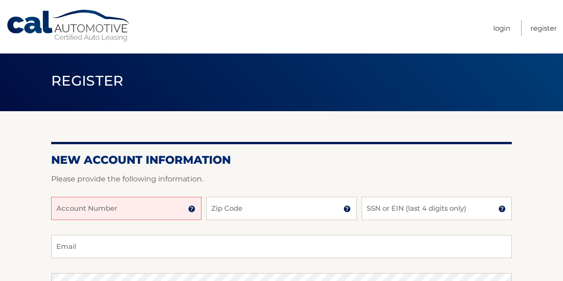
scroll to position [47, 0]
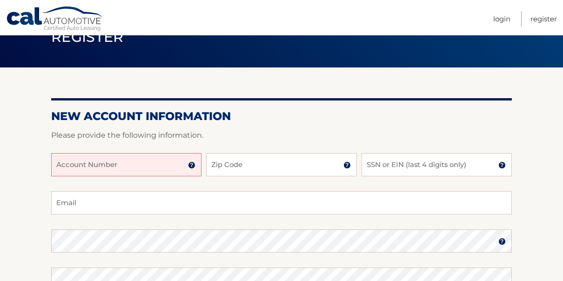
click at [136, 162] on input "Account Number" at bounding box center [126, 164] width 150 height 23
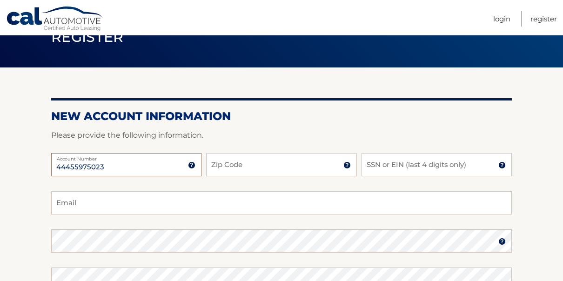
type input "44455975023"
click at [263, 167] on input "Zip Code" at bounding box center [281, 164] width 150 height 23
type input "10103"
click at [384, 165] on input "SSN or EIN (last 4 digits only)" at bounding box center [436, 164] width 150 height 23
type input "4089"
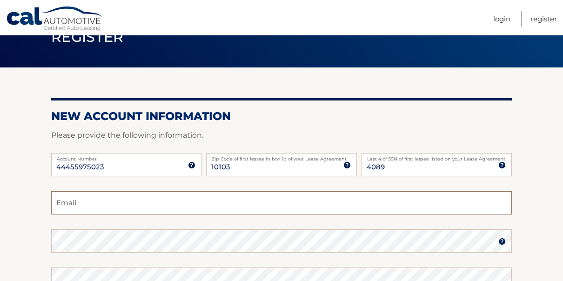
click at [257, 199] on input "Email" at bounding box center [281, 202] width 460 height 23
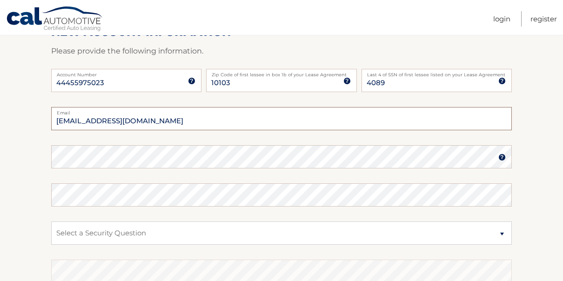
scroll to position [140, 0]
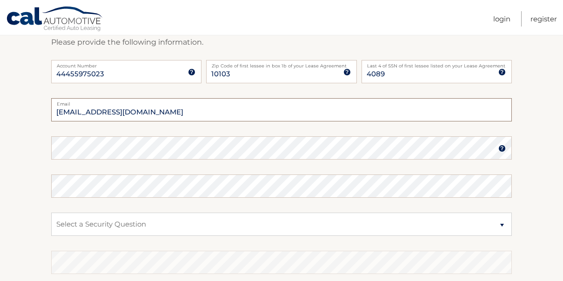
type input "hutchie45@aol.com"
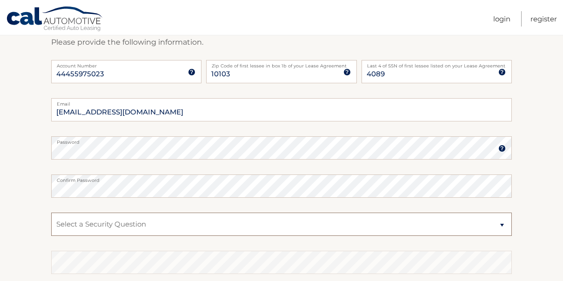
click at [137, 217] on select "Select a Security Question What was the name of your elementary school? What is…" at bounding box center [281, 224] width 460 height 23
click at [51, 213] on select "Select a Security Question What was the name of your elementary school? What is…" at bounding box center [281, 224] width 460 height 23
click at [203, 223] on select "Select a Security Question What was the name of your elementary school? What is…" at bounding box center [281, 224] width 460 height 23
click at [51, 213] on select "Select a Security Question What was the name of your elementary school? What is…" at bounding box center [281, 224] width 460 height 23
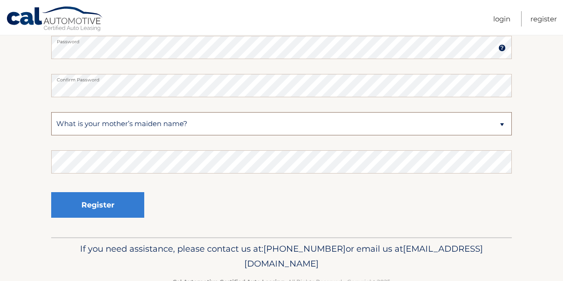
scroll to position [267, 0]
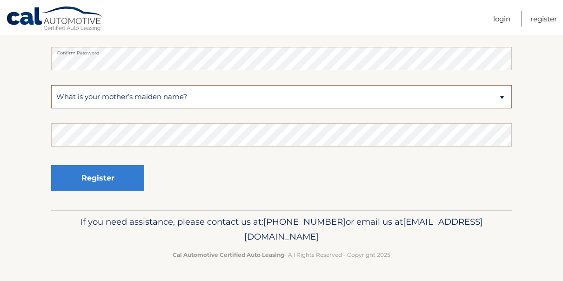
click at [505, 97] on select "Select a Security Question What was the name of your elementary school? What is…" at bounding box center [281, 96] width 460 height 23
select select "4"
click at [51, 85] on select "Select a Security Question What was the name of your elementary school? What is…" at bounding box center [281, 96] width 460 height 23
click at [503, 95] on select "Select a Security Question What was the name of your elementary school? What is…" at bounding box center [281, 96] width 460 height 23
click at [51, 85] on select "Select a Security Question What was the name of your elementary school? What is…" at bounding box center [281, 96] width 460 height 23
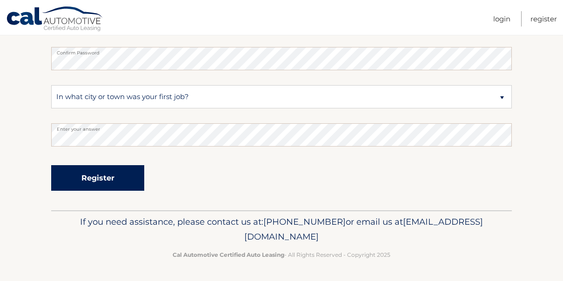
click at [124, 180] on button "Register" at bounding box center [97, 178] width 93 height 26
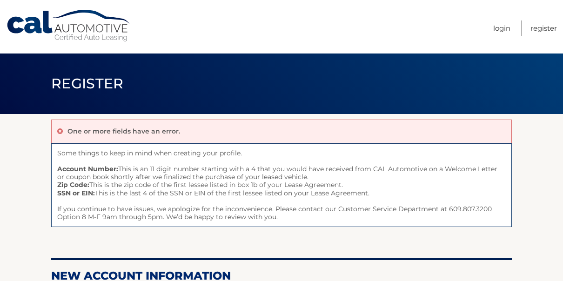
scroll to position [140, 0]
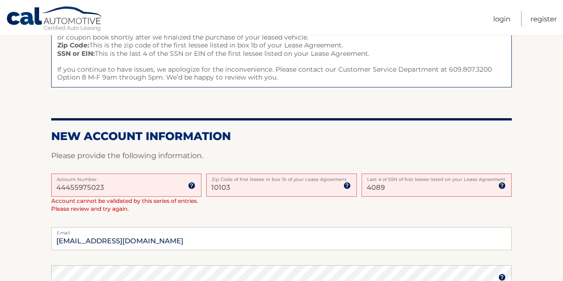
drag, startPoint x: 112, startPoint y: 187, endPoint x: 48, endPoint y: 181, distance: 64.0
click at [48, 181] on section "One or more fields have an error. Some things to keep in mind when creating you…" at bounding box center [281, 220] width 563 height 492
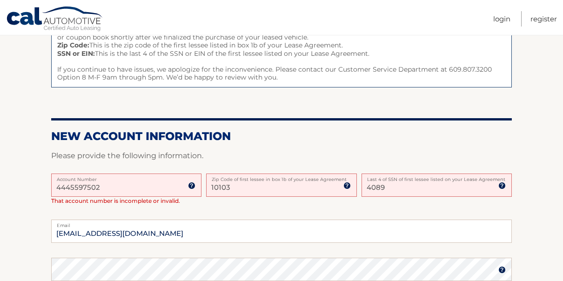
type input "44455975023"
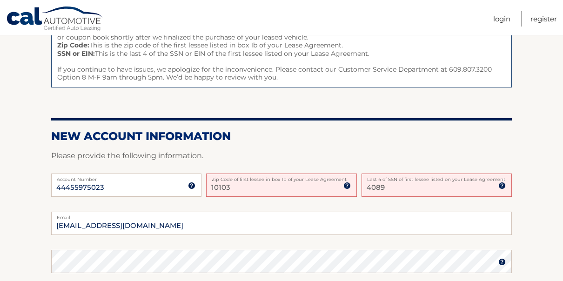
click at [239, 184] on input "10103" at bounding box center [281, 184] width 150 height 23
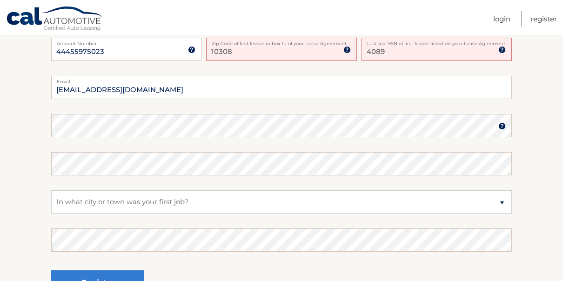
scroll to position [279, 0]
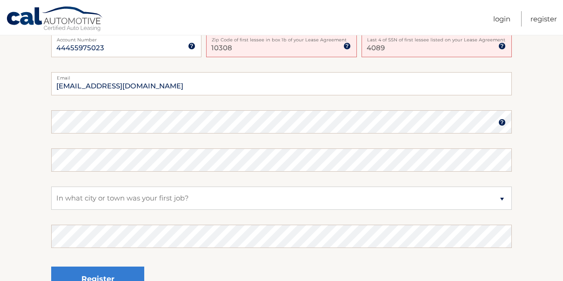
type input "10308"
click at [162, 193] on select "Select a Security Question What was the name of your elementary school? What is…" at bounding box center [281, 197] width 460 height 23
click at [51, 186] on select "Select a Security Question What was the name of your elementary school? What is…" at bounding box center [281, 197] width 460 height 23
click at [111, 271] on button "Register" at bounding box center [97, 279] width 93 height 26
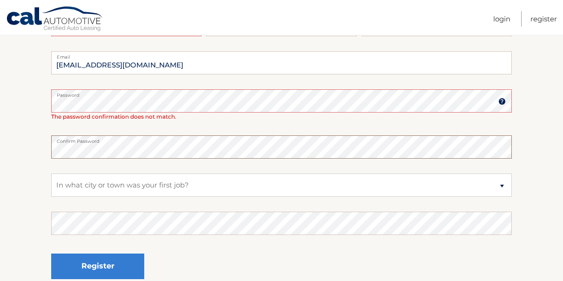
scroll to position [233, 0]
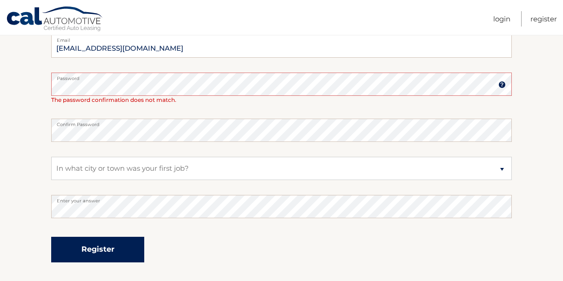
click at [101, 246] on button "Register" at bounding box center [97, 250] width 93 height 26
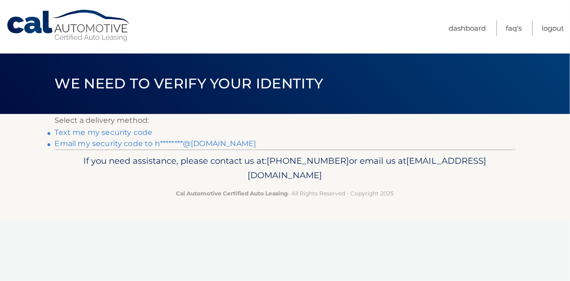
click at [112, 133] on link "Text me my security code" at bounding box center [104, 132] width 98 height 9
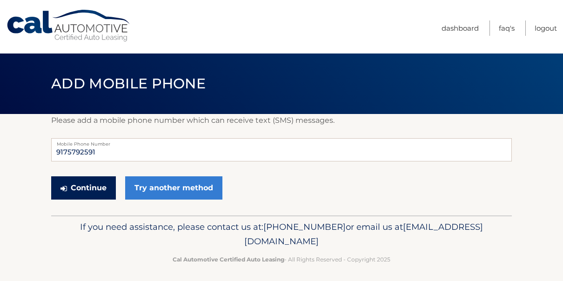
click at [88, 186] on button "Continue" at bounding box center [83, 187] width 65 height 23
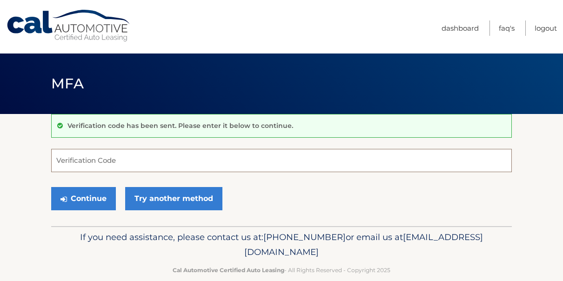
click at [98, 165] on input "Verification Code" at bounding box center [281, 160] width 460 height 23
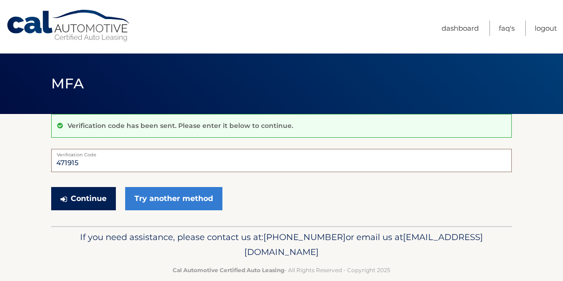
type input "471915"
click at [78, 199] on button "Continue" at bounding box center [83, 198] width 65 height 23
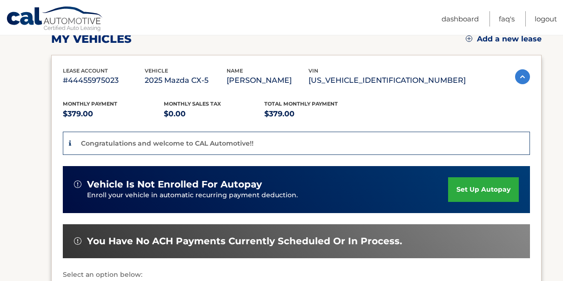
scroll to position [140, 0]
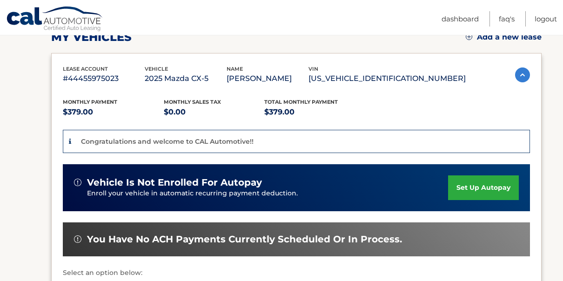
click at [503, 193] on link "set up autopay" at bounding box center [483, 187] width 71 height 25
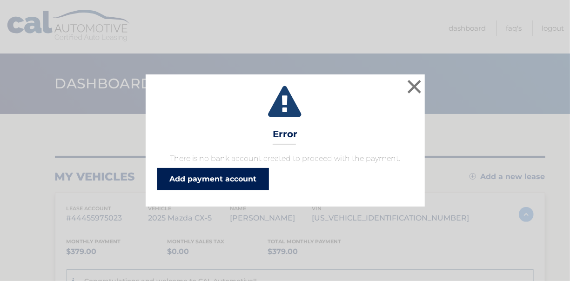
click at [256, 175] on link "Add payment account" at bounding box center [213, 179] width 112 height 22
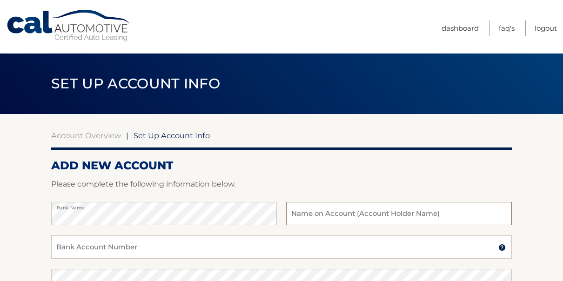
click at [360, 213] on input "text" at bounding box center [399, 213] width 226 height 23
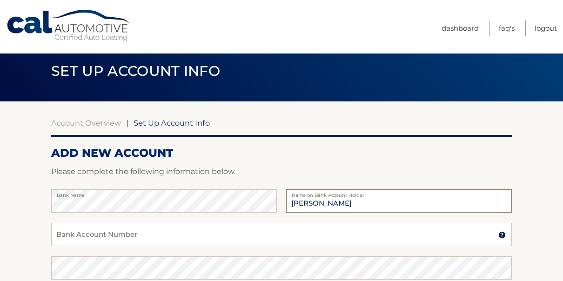
scroll to position [93, 0]
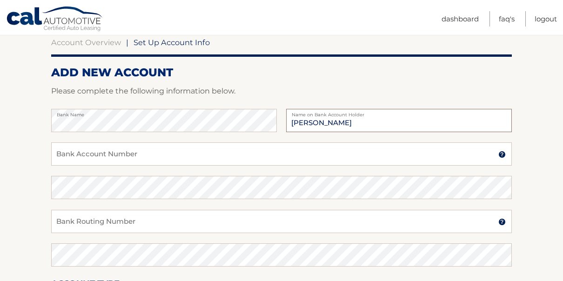
type input "[PERSON_NAME]"
click at [206, 155] on input "Bank Account Number" at bounding box center [281, 153] width 460 height 23
type input "0099115245"
click at [166, 220] on input "Bank Routing Number" at bounding box center [281, 221] width 460 height 23
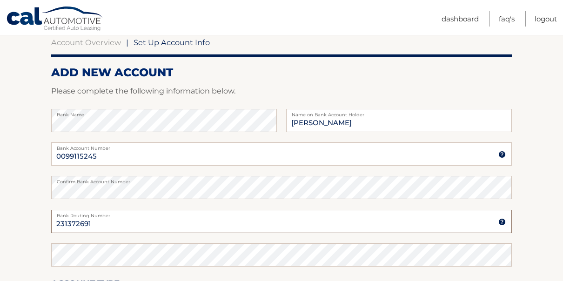
type input "231372691"
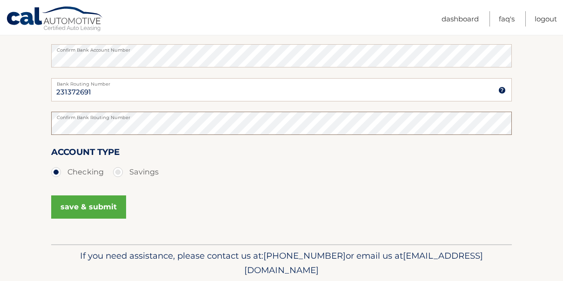
scroll to position [233, 0]
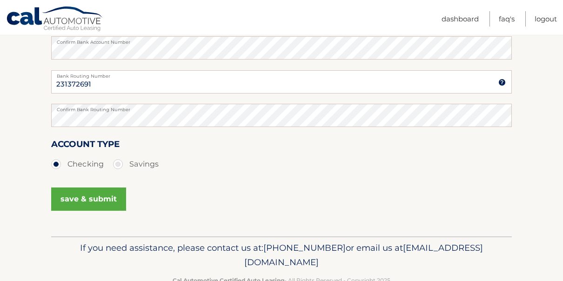
click at [103, 194] on button "save & submit" at bounding box center [88, 198] width 75 height 23
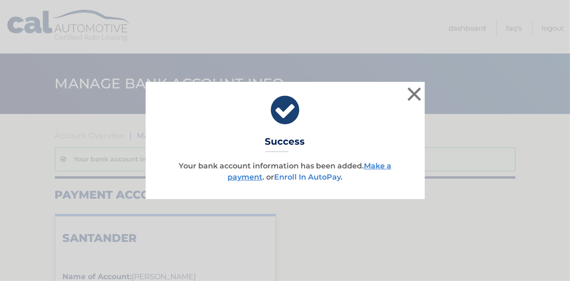
click at [319, 178] on link "Enroll In AutoPay" at bounding box center [307, 177] width 66 height 9
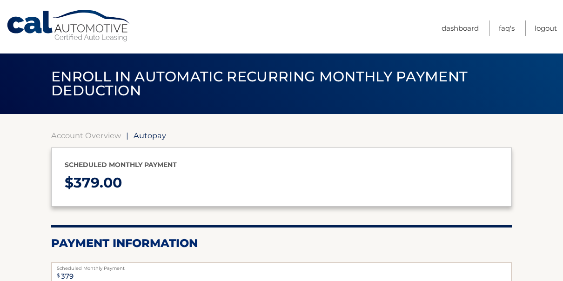
select select "YjIxN2I4YTItNmQzZC00YmIyLTg4M2EtZDExNmUyOWEyZDQy"
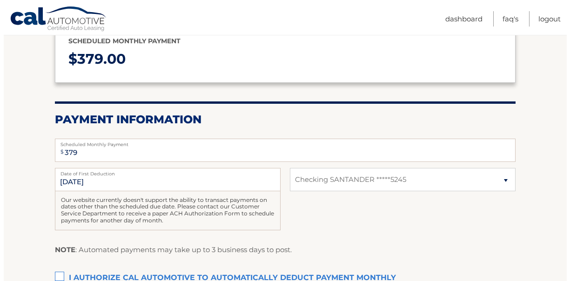
scroll to position [186, 0]
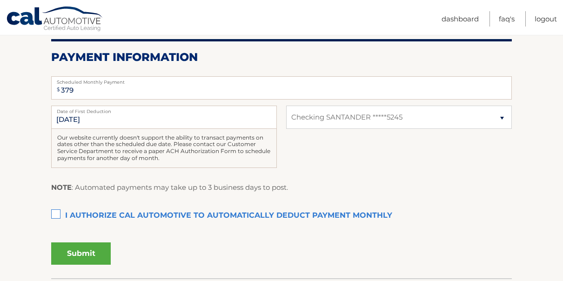
click at [55, 213] on label "I authorize cal automotive to automatically deduct payment monthly This checkbo…" at bounding box center [281, 215] width 460 height 19
click at [0, 0] on input "I authorize cal automotive to automatically deduct payment monthly This checkbo…" at bounding box center [0, 0] width 0 height 0
click at [94, 250] on button "Submit" at bounding box center [81, 253] width 60 height 22
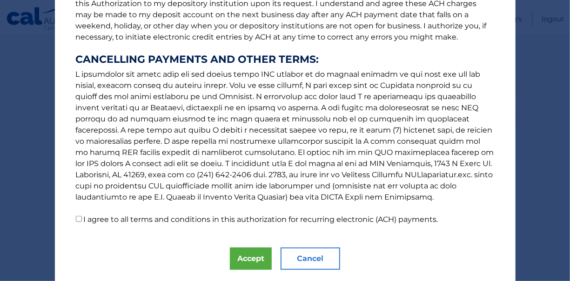
scroll to position [169, 0]
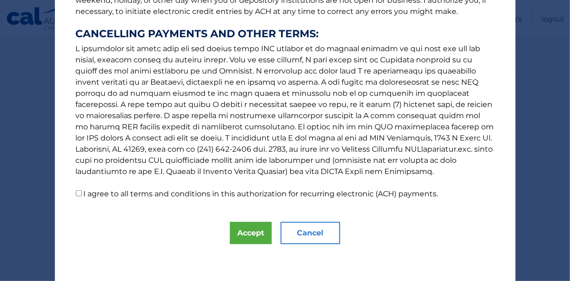
click at [77, 194] on input "I agree to all terms and conditions in this authorization for recurring electro…" at bounding box center [79, 193] width 6 height 6
checkbox input "true"
click at [248, 233] on button "Accept" at bounding box center [251, 233] width 42 height 22
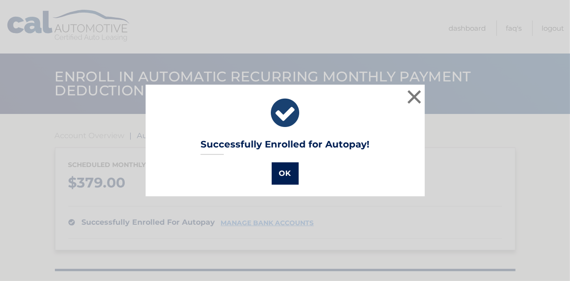
click at [279, 174] on button "OK" at bounding box center [285, 173] width 27 height 22
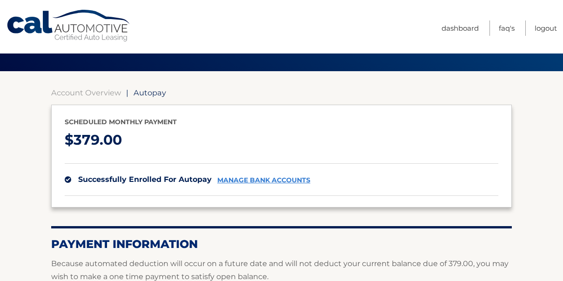
scroll to position [93, 0]
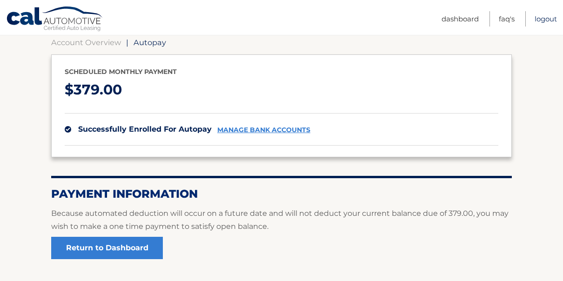
click at [543, 21] on link "Logout" at bounding box center [545, 18] width 22 height 15
